Goal: Information Seeking & Learning: Find specific page/section

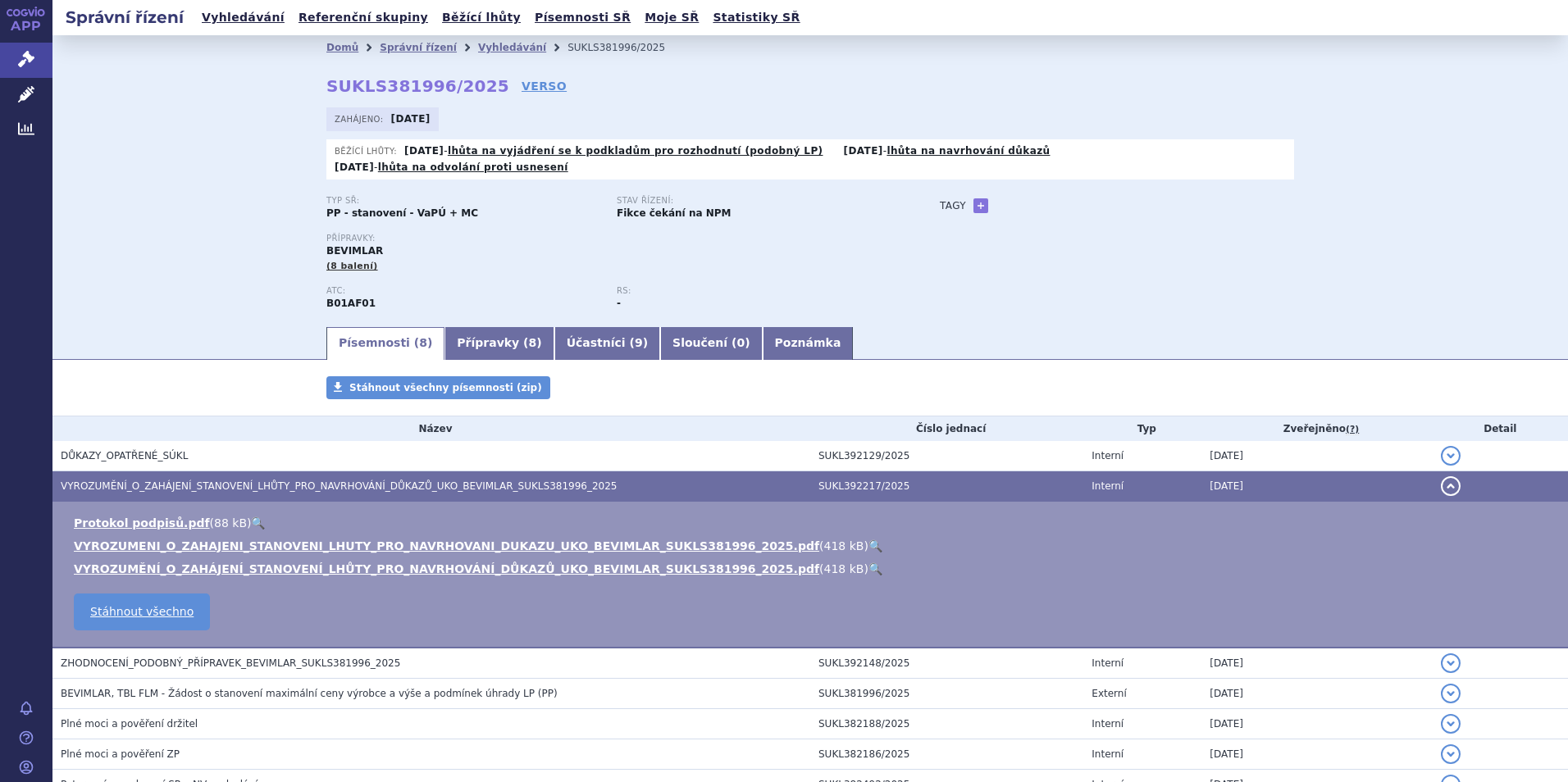
scroll to position [130, 0]
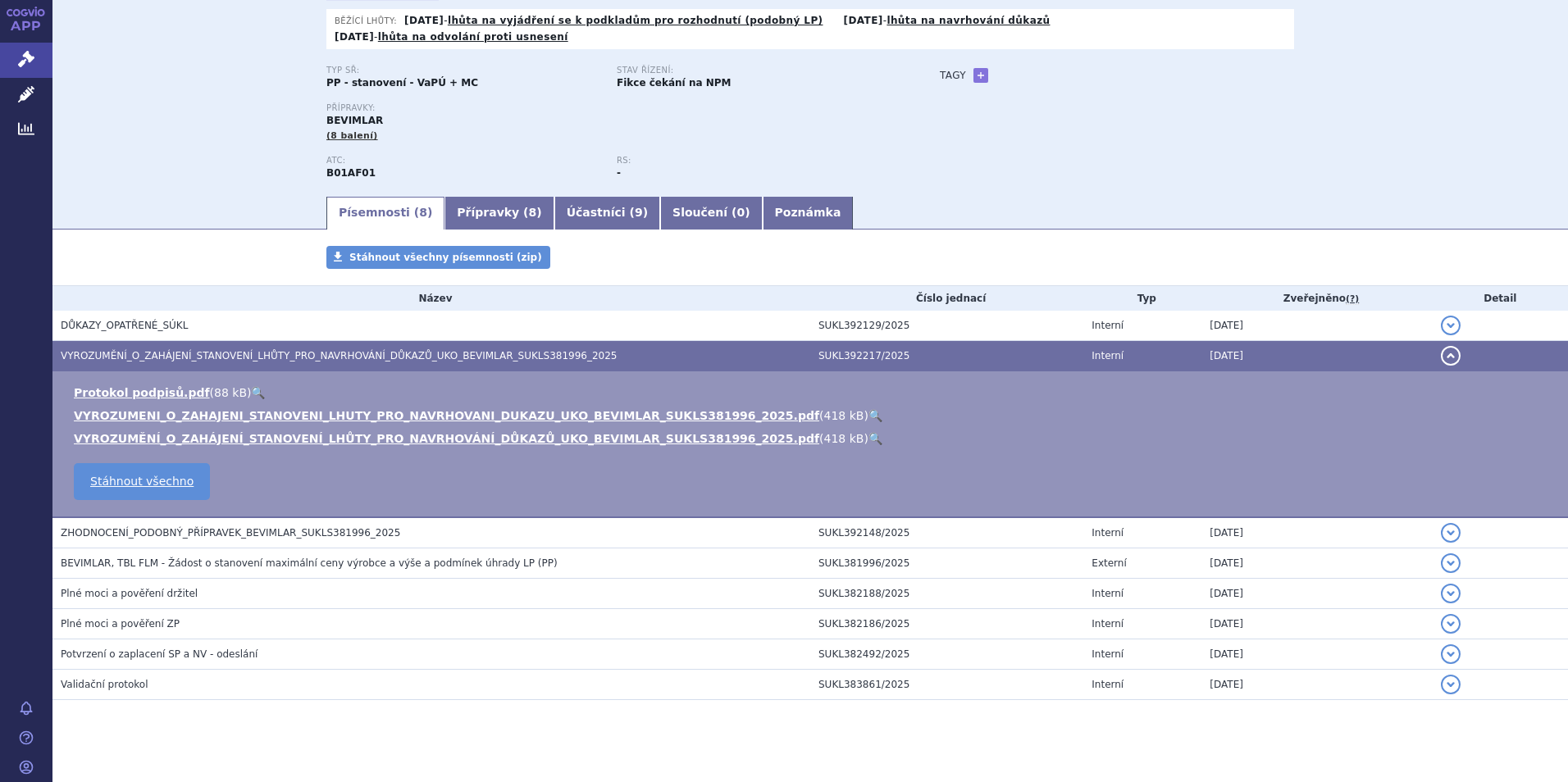
click at [631, 263] on div "Stáhnout všechny písemnosti (zip)" at bounding box center [810, 265] width 1033 height 39
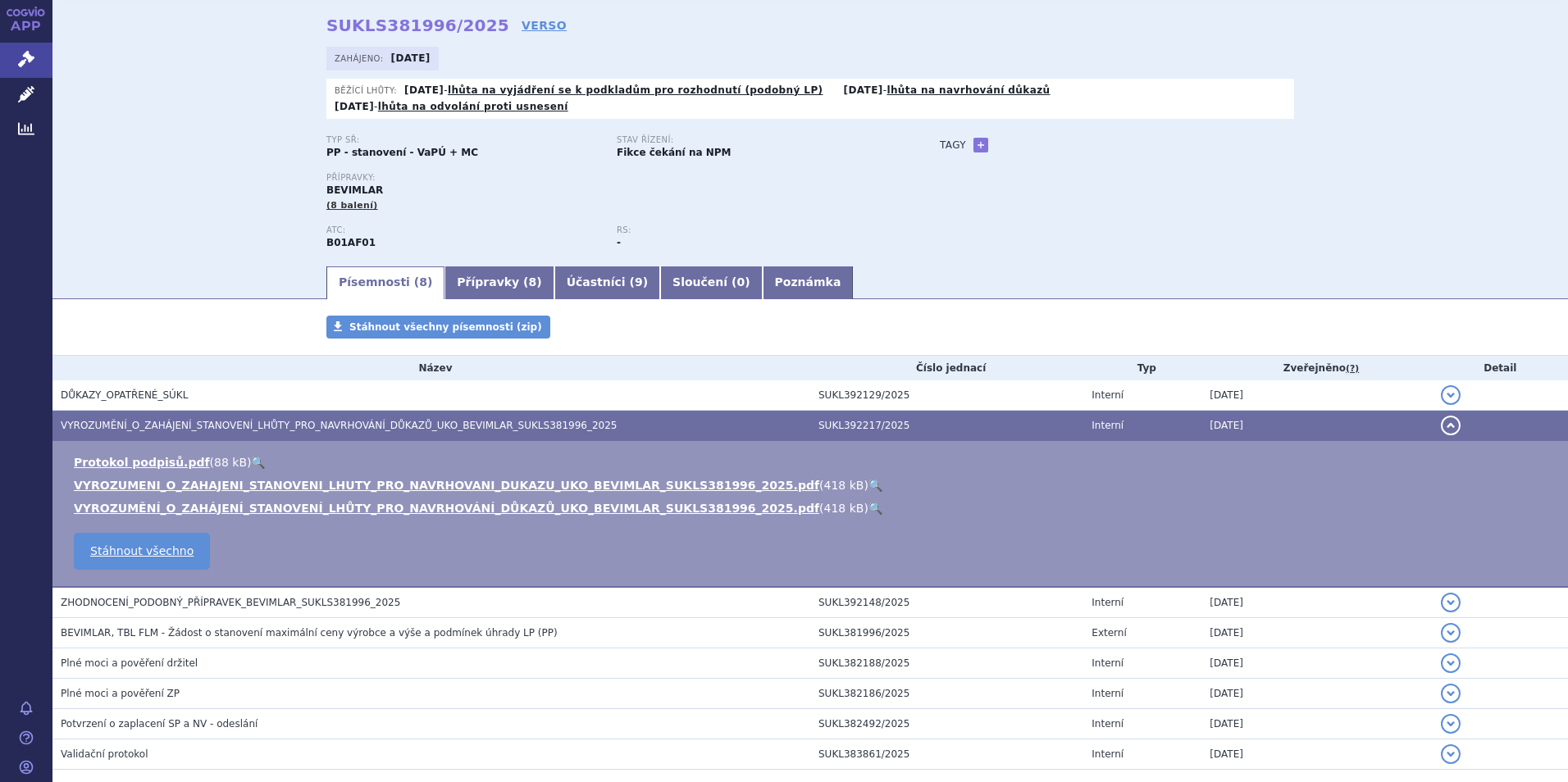
scroll to position [0, 0]
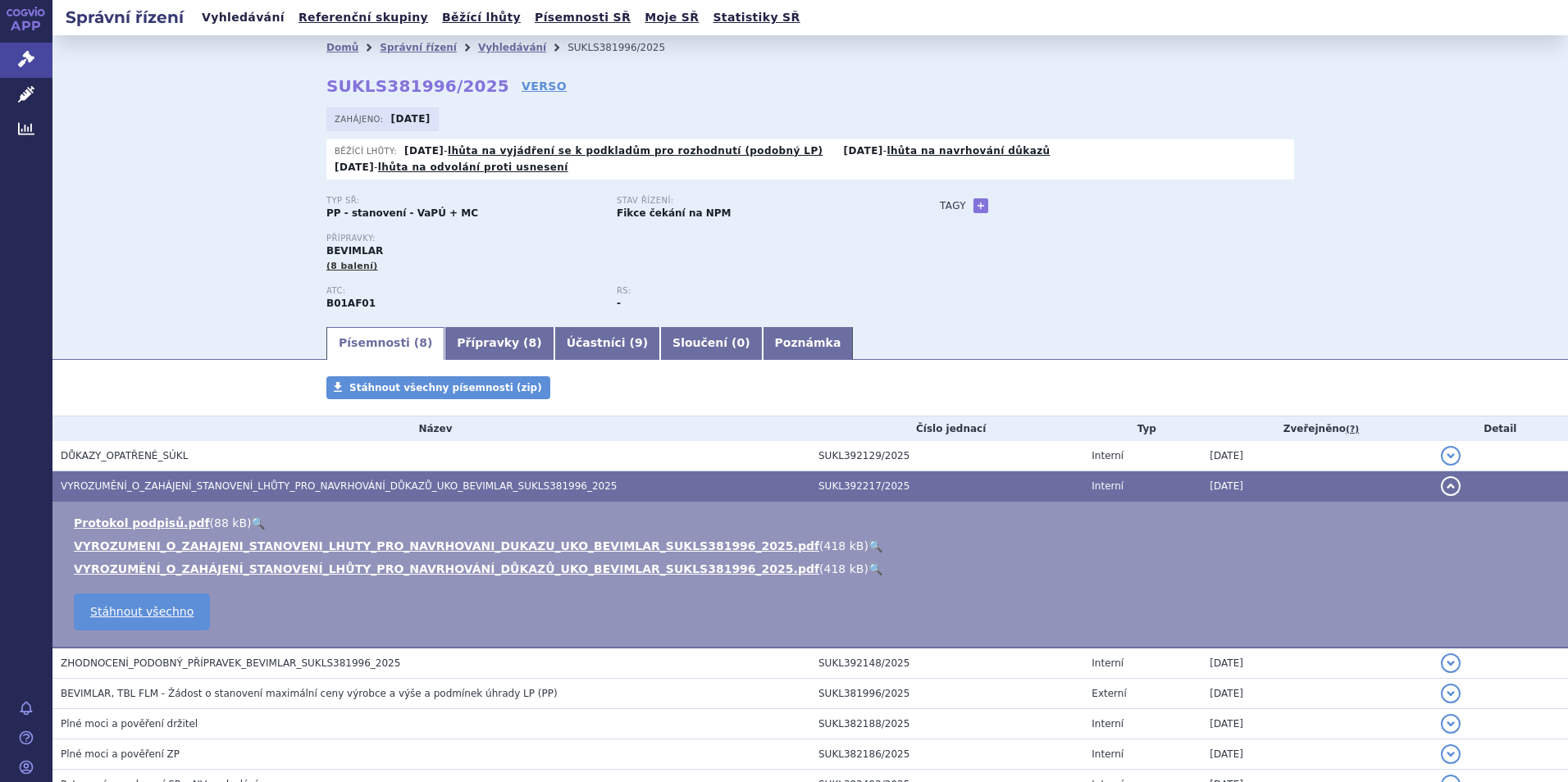
click at [243, 15] on link "Vyhledávání" at bounding box center [243, 18] width 92 height 22
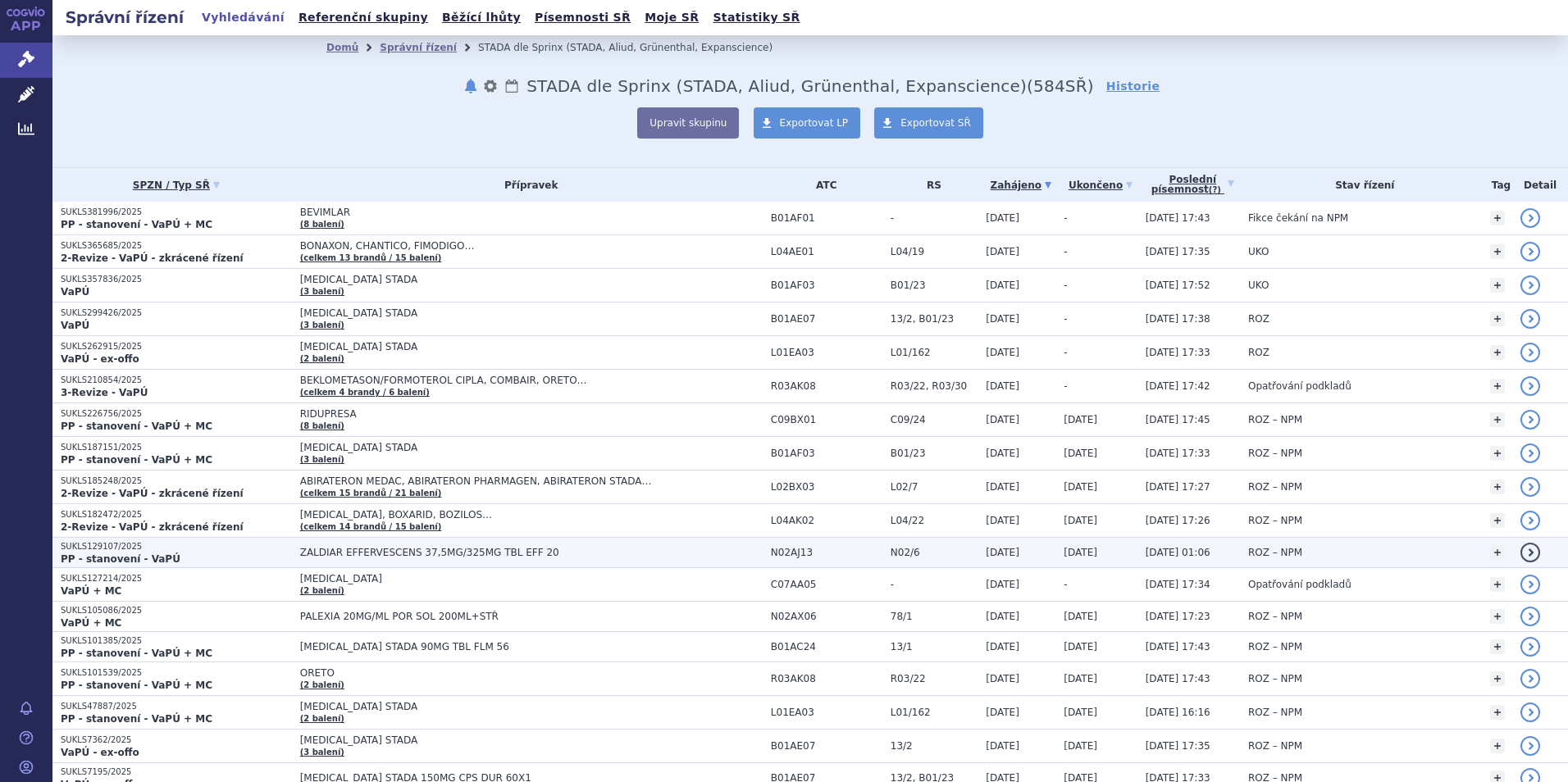
click at [330, 548] on span "ZALDIAR EFFERVESCENS 37,5MG/325MG TBL EFF 20" at bounding box center [505, 552] width 410 height 11
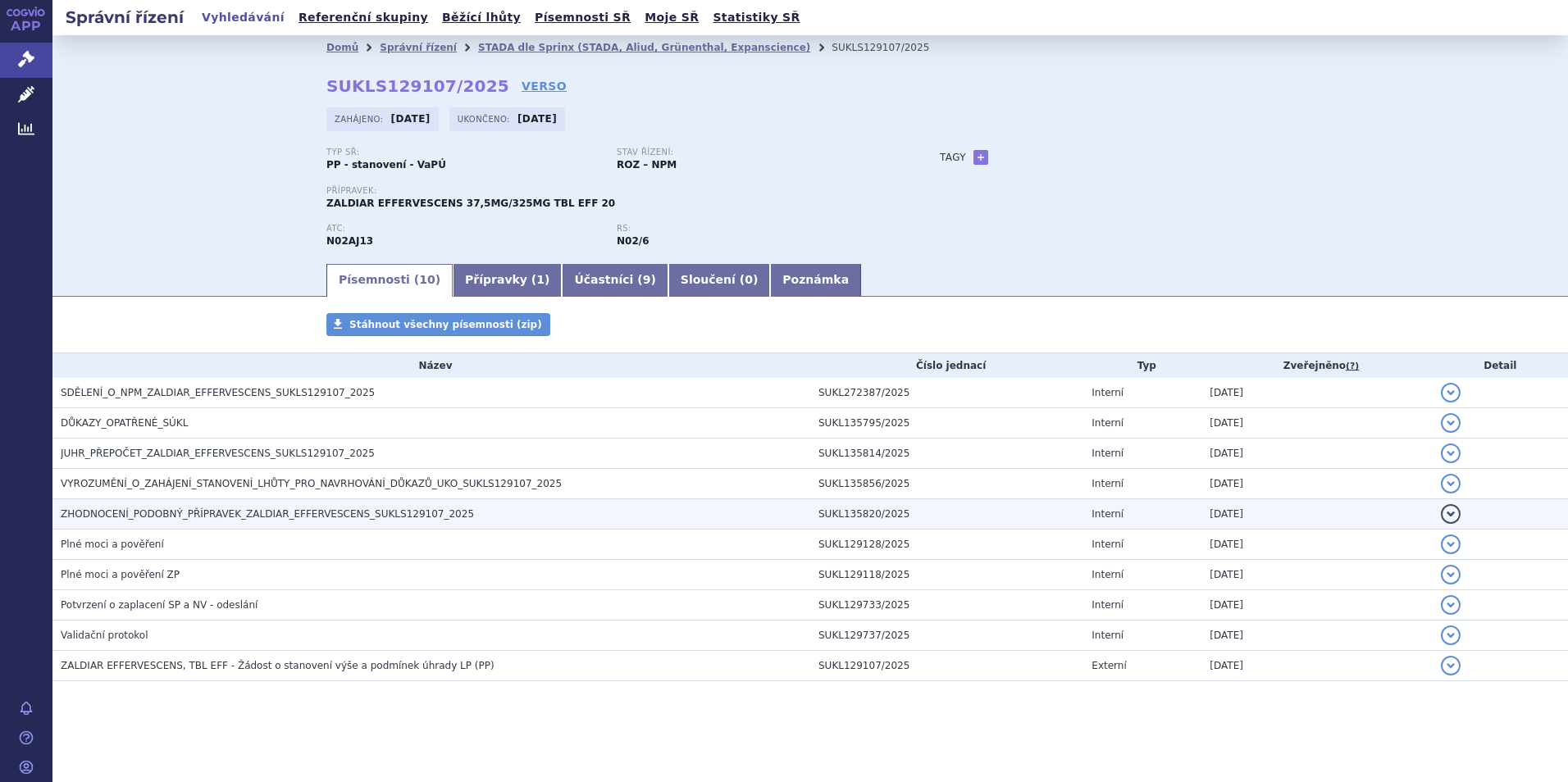
click at [248, 511] on span "ZHODNOCENÍ_PODOBNÝ_PŘÍPRAVEK_ZALDIAR_EFFERVESCENS_SUKLS129107_2025" at bounding box center [267, 513] width 413 height 11
